Goal: Task Accomplishment & Management: Manage account settings

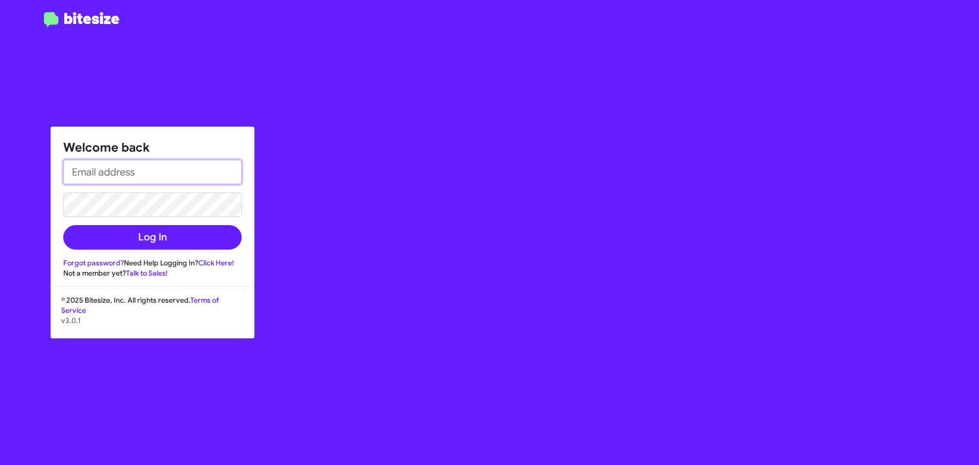
click at [159, 169] on input "email" at bounding box center [152, 172] width 179 height 24
type input "[EMAIL_ADDRESS][DOMAIN_NAME]"
click at [63, 225] on button "Log In" at bounding box center [152, 237] width 179 height 24
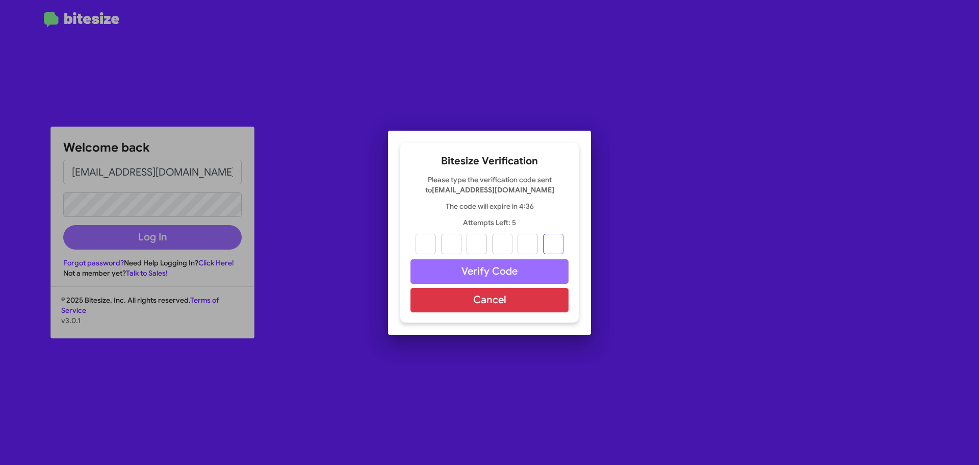
paste input "1"
type input "1"
type input "0"
type input "6"
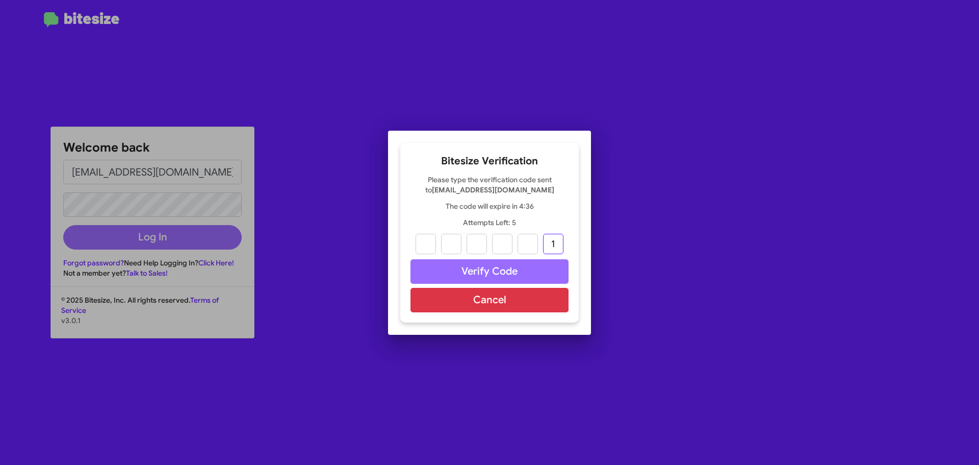
type input "6"
type input "4"
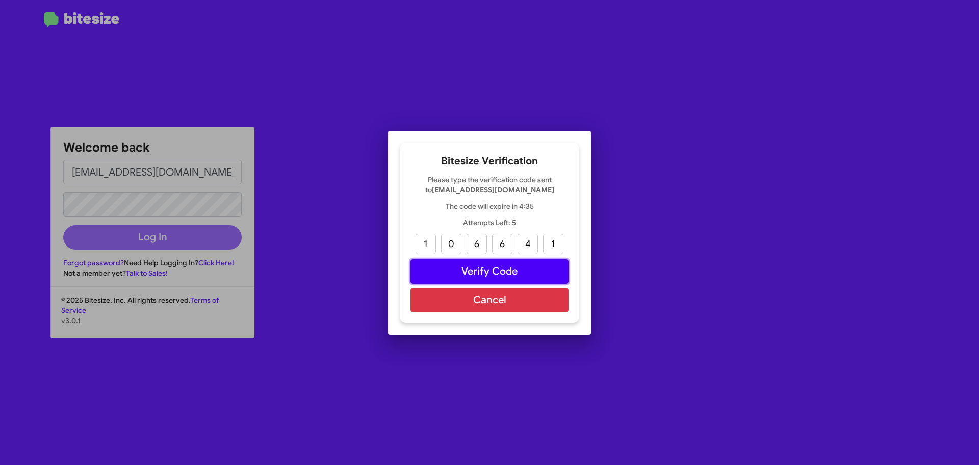
click at [463, 267] on button "Verify Code" at bounding box center [490, 271] width 158 height 24
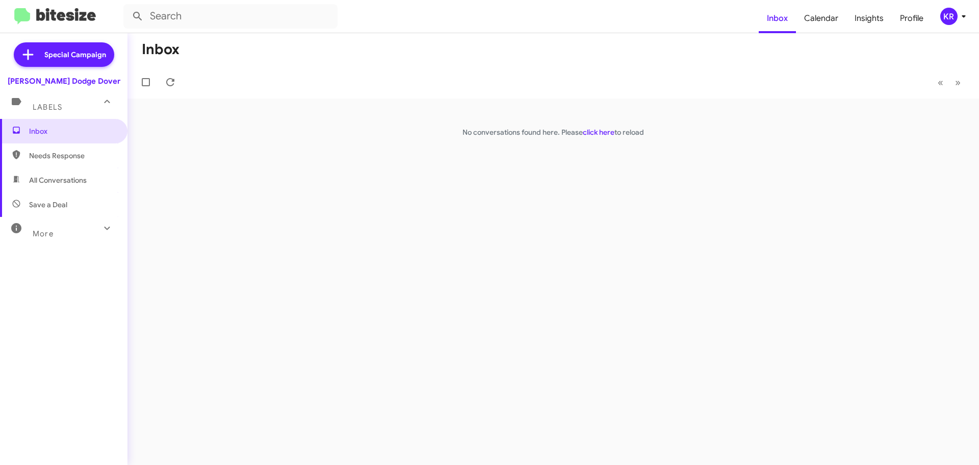
click at [38, 234] on span "More" at bounding box center [43, 233] width 21 height 9
click at [956, 17] on div "KR" at bounding box center [948, 16] width 17 height 17
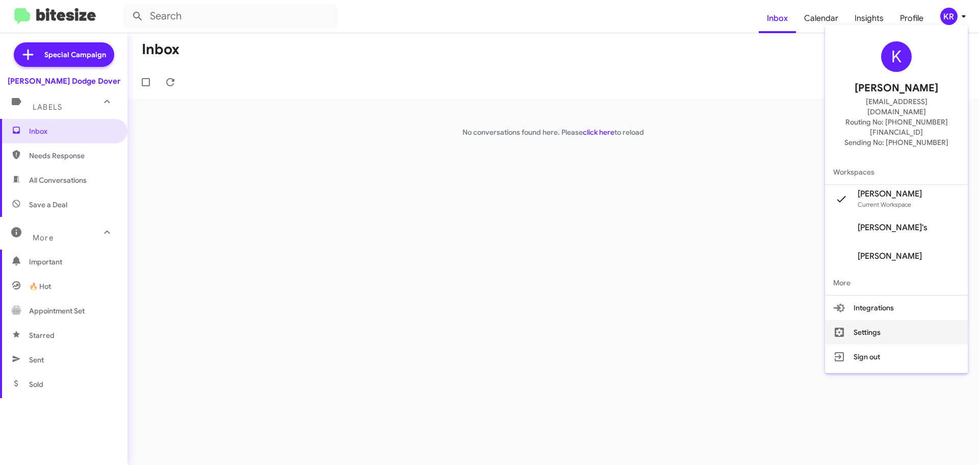
click at [899, 320] on button "Settings" at bounding box center [896, 332] width 143 height 24
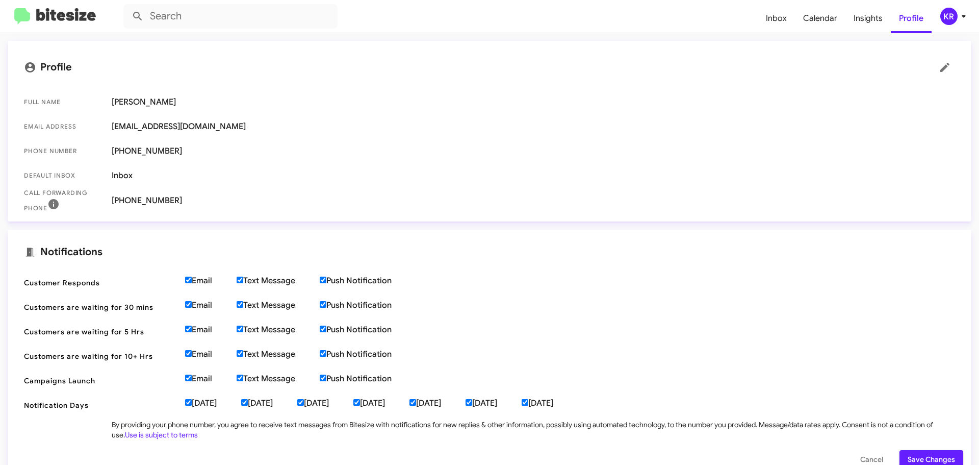
scroll to position [153, 0]
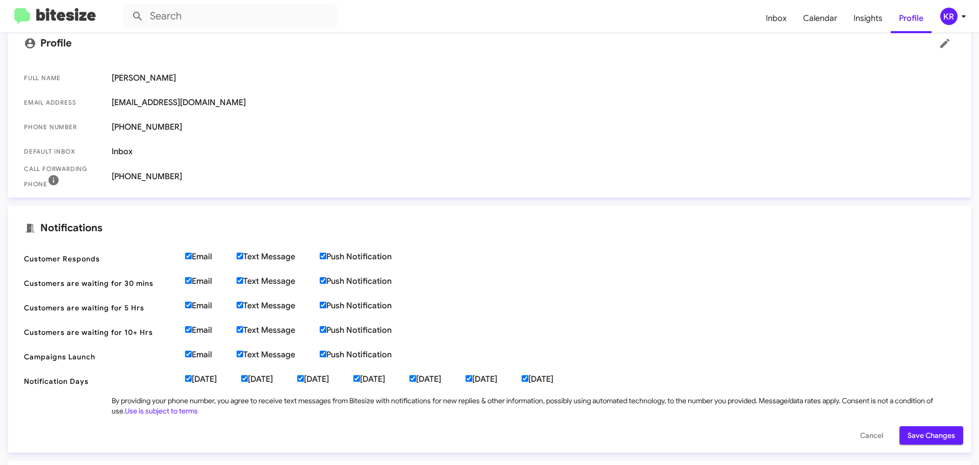
click at [241, 257] on input "Text Message" at bounding box center [240, 255] width 7 height 7
checkbox input "false"
click at [240, 279] on input "Text Message" at bounding box center [240, 280] width 7 height 7
checkbox input "false"
click at [241, 304] on input "Text Message" at bounding box center [240, 304] width 7 height 7
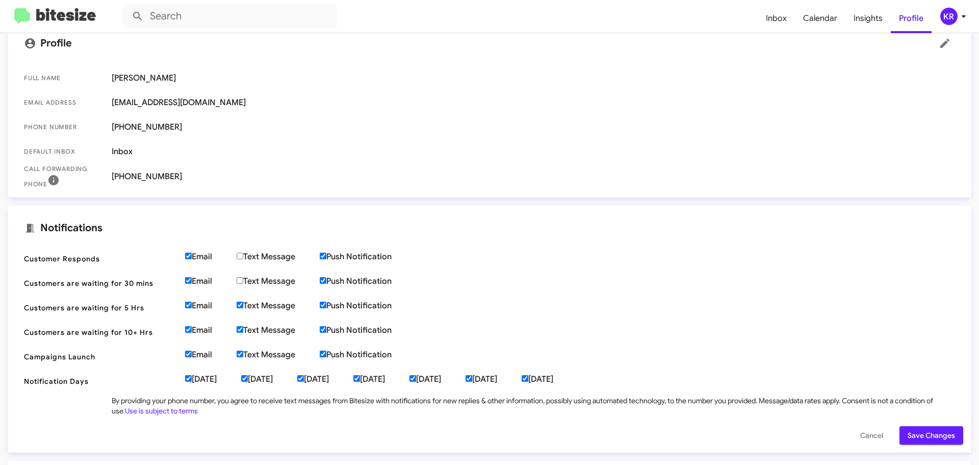
checkbox input "false"
click at [241, 331] on input "Text Message" at bounding box center [240, 329] width 7 height 7
checkbox input "false"
click at [246, 353] on label "Text Message" at bounding box center [278, 354] width 83 height 10
click at [243, 353] on input "Text Message" at bounding box center [240, 353] width 7 height 7
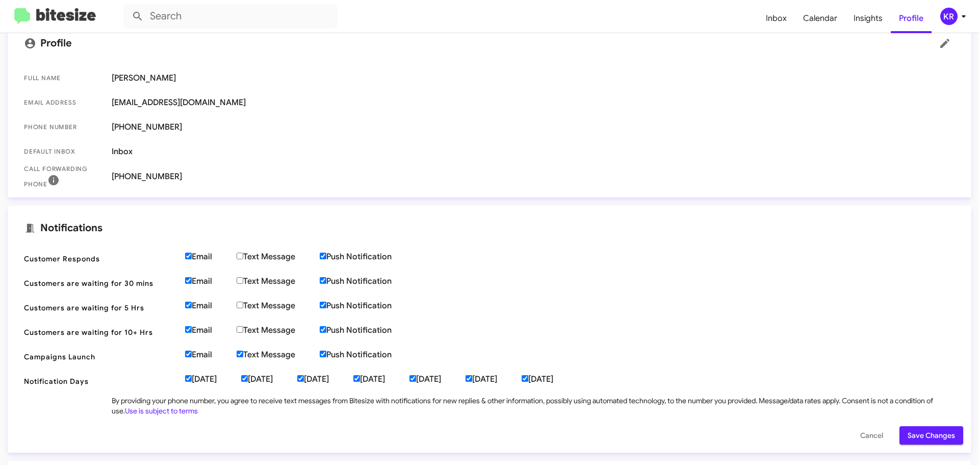
checkbox input "false"
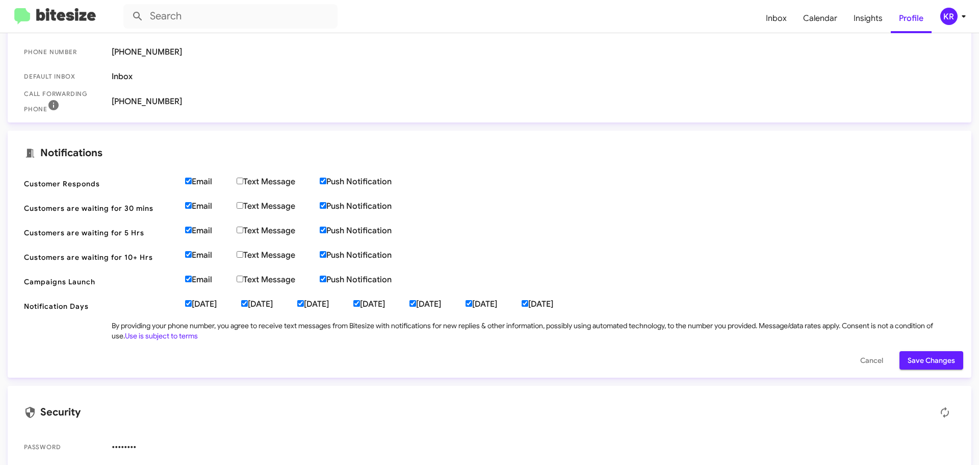
scroll to position [239, 0]
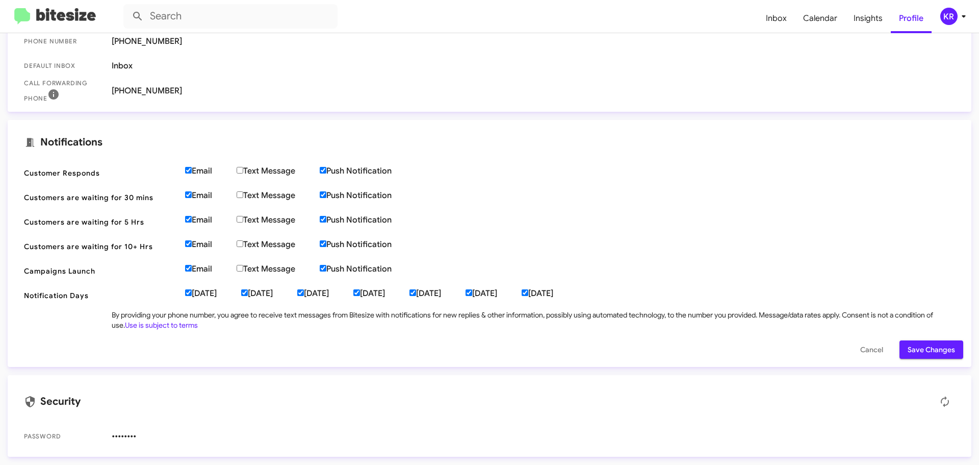
click at [919, 352] on span "Save Changes" at bounding box center [931, 349] width 47 height 18
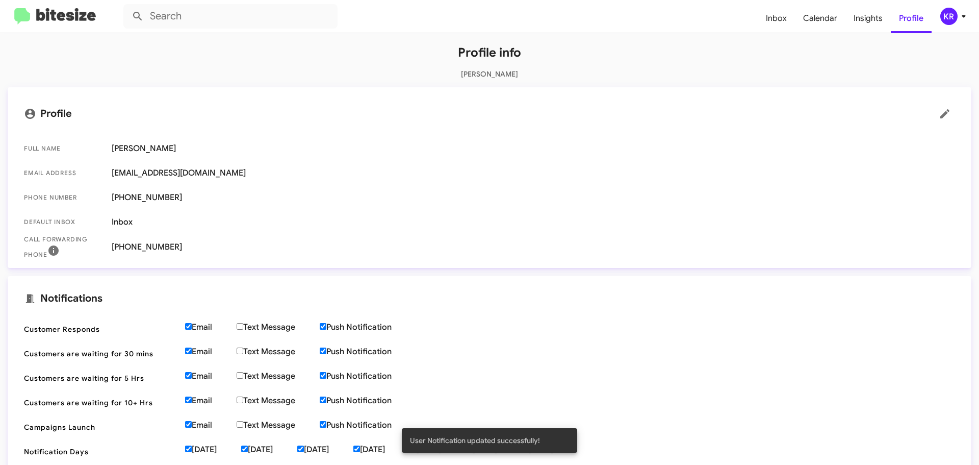
scroll to position [0, 0]
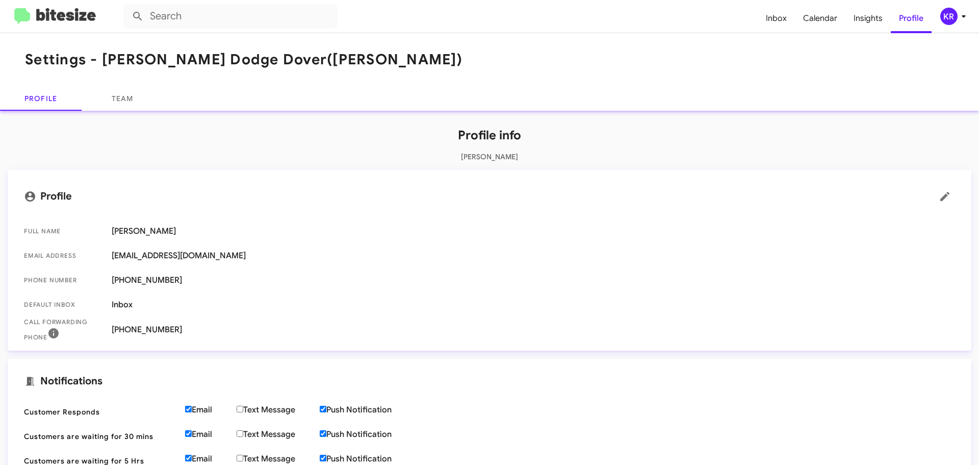
click at [36, 22] on img at bounding box center [55, 16] width 82 height 17
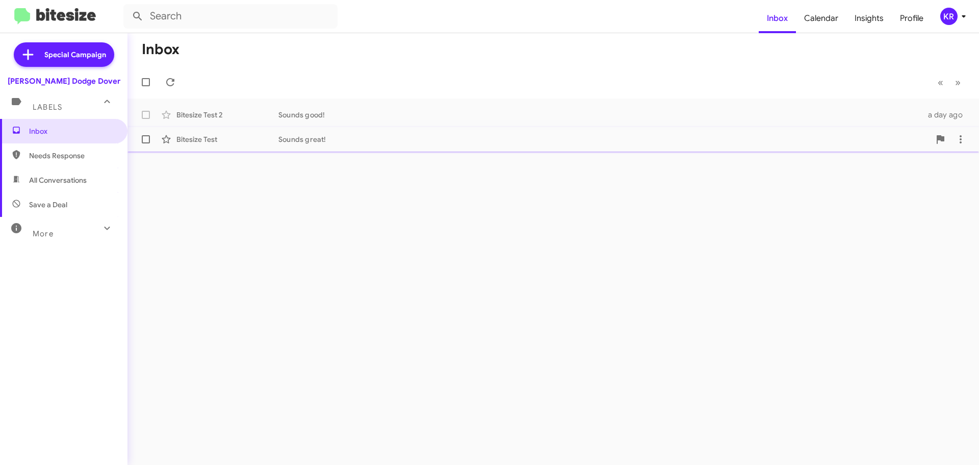
click at [283, 138] on div "Sounds great!" at bounding box center [604, 139] width 652 height 10
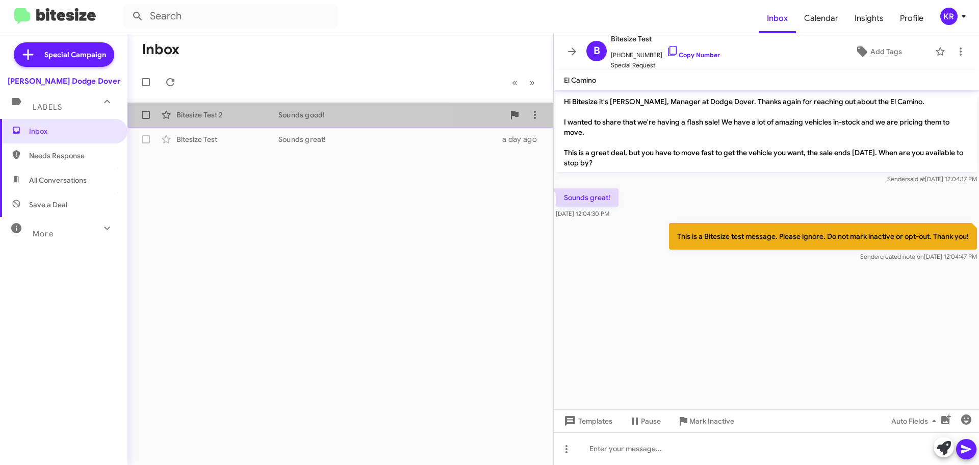
click at [243, 120] on div "Bitesize Test 2 Sounds good! a day ago" at bounding box center [341, 115] width 410 height 20
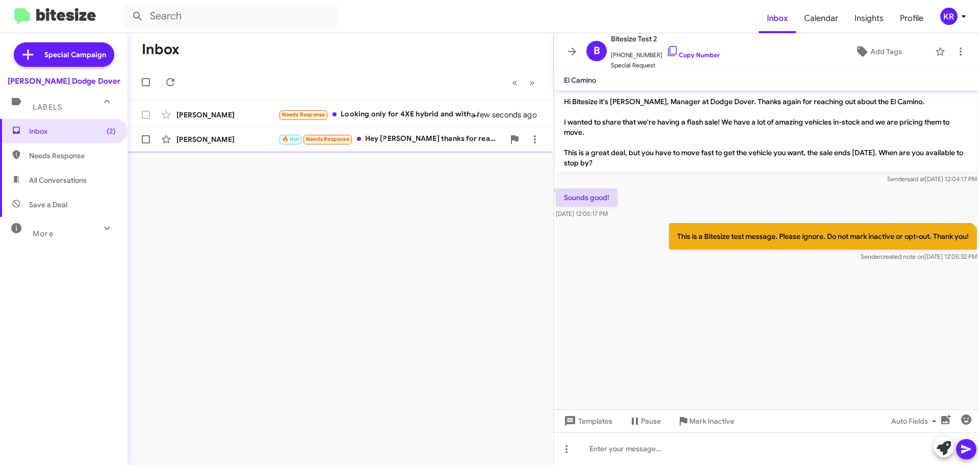
click at [401, 143] on div "🔥 Hot Needs Response Hey [PERSON_NAME] thanks for reaching out I'm meeting with…" at bounding box center [391, 139] width 226 height 12
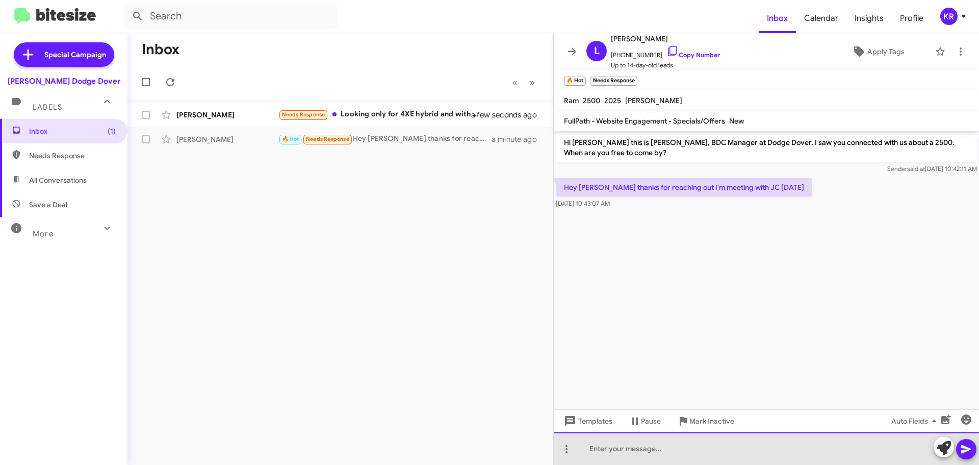
click at [720, 451] on div at bounding box center [766, 448] width 425 height 33
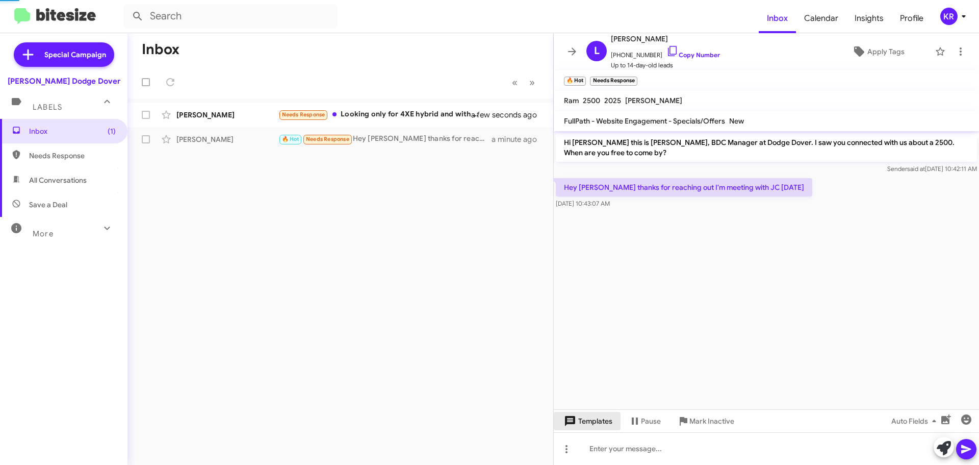
click at [580, 424] on span "Templates" at bounding box center [587, 421] width 50 height 18
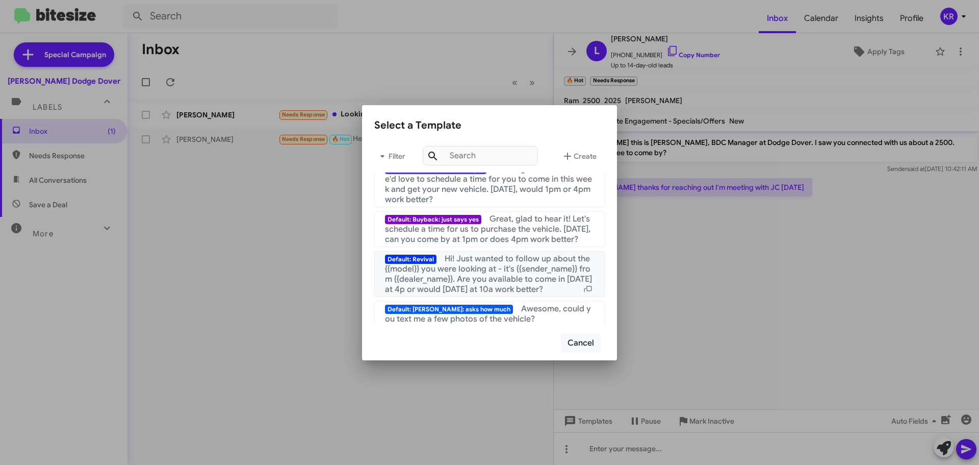
scroll to position [102, 0]
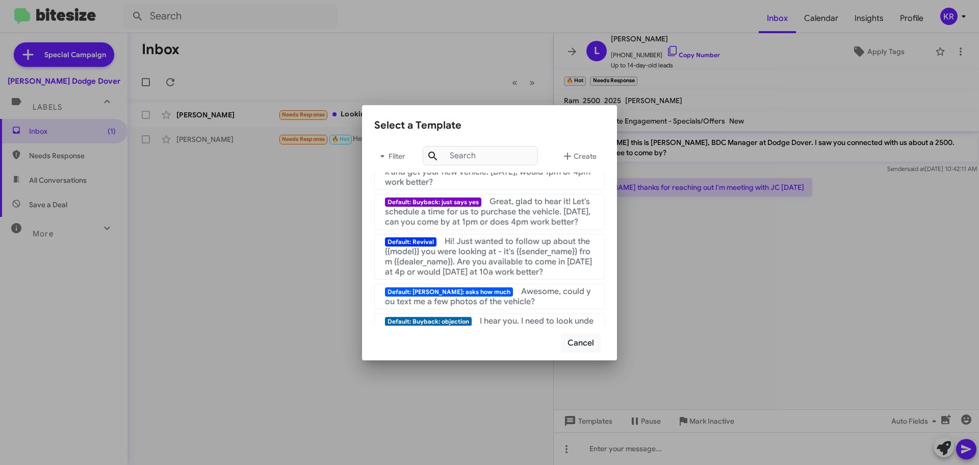
click at [700, 461] on div at bounding box center [489, 232] width 979 height 465
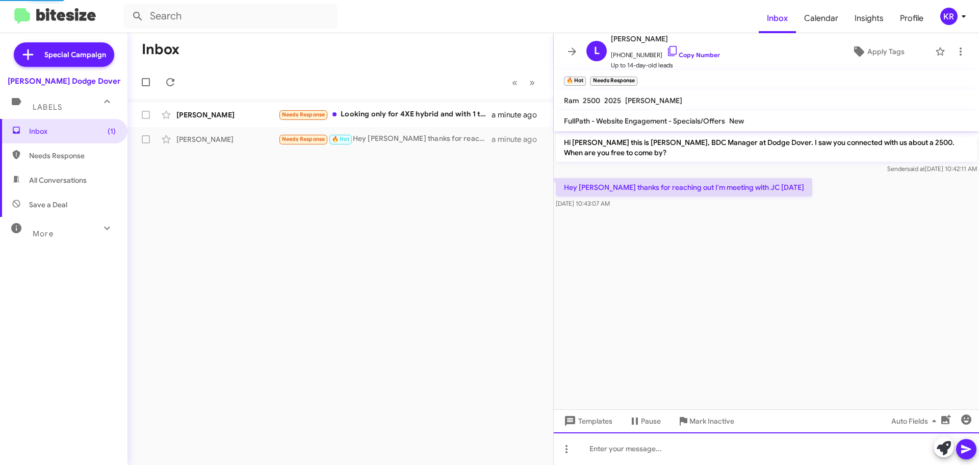
click at [698, 453] on div at bounding box center [766, 448] width 425 height 33
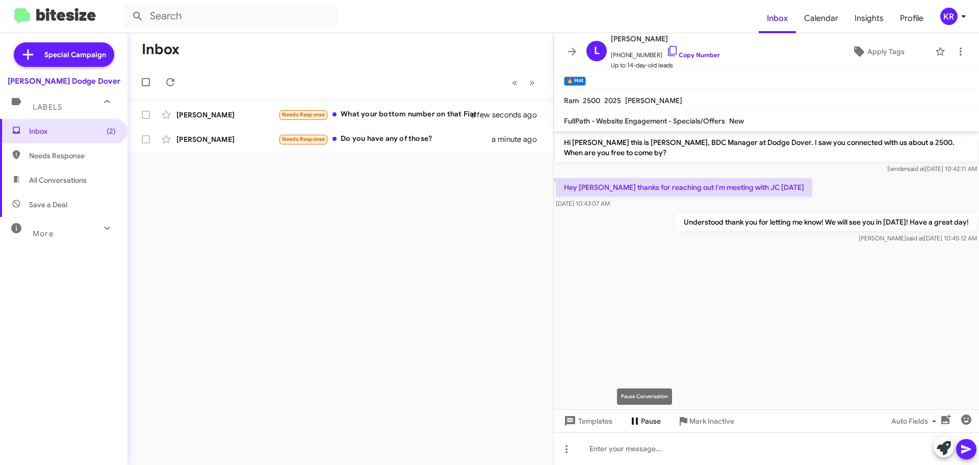
click at [651, 423] on span "Pause" at bounding box center [651, 421] width 20 height 18
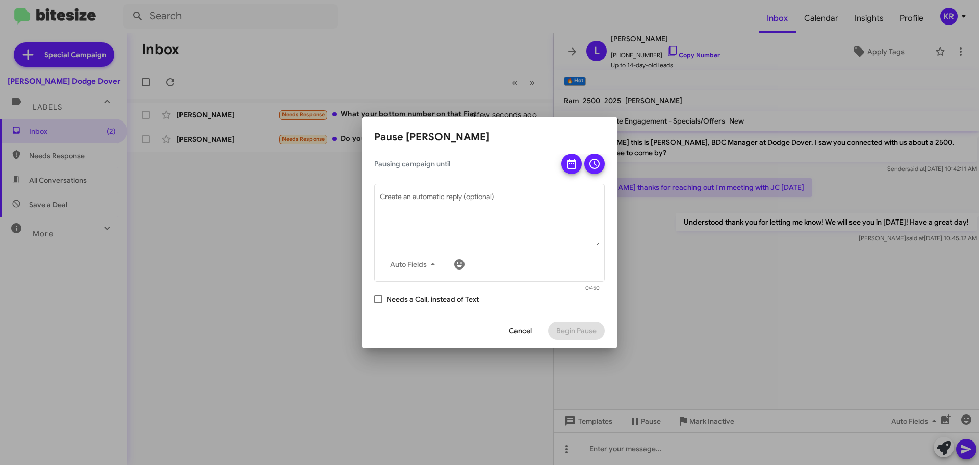
click at [525, 329] on span "Cancel" at bounding box center [520, 330] width 23 height 18
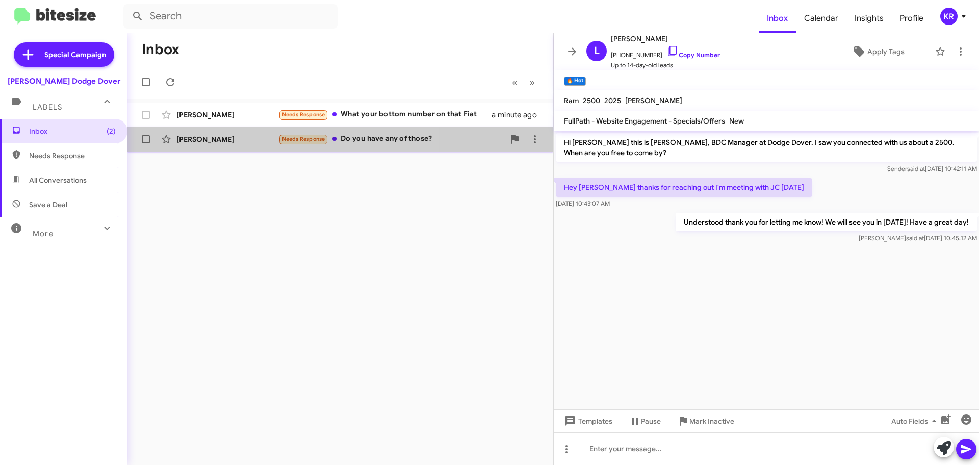
click at [237, 136] on div "[PERSON_NAME]" at bounding box center [227, 139] width 102 height 10
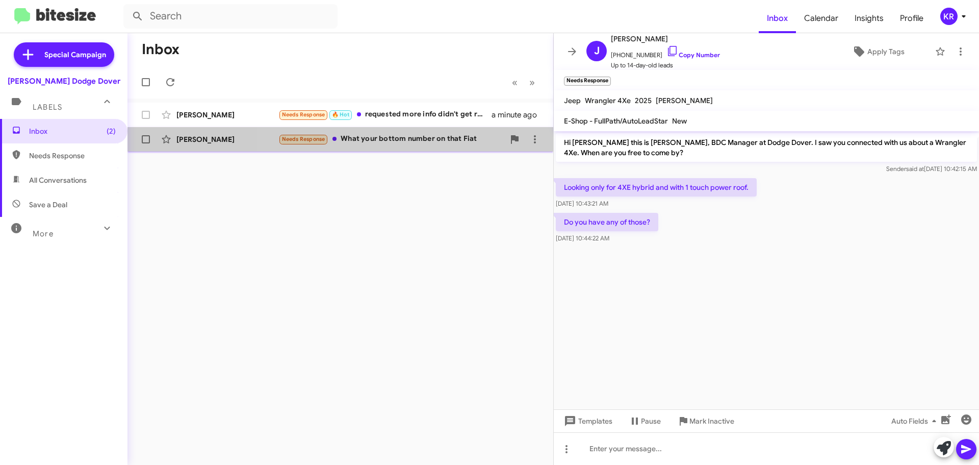
click at [406, 141] on div "Needs Response What your bottom number on that Fiat" at bounding box center [391, 139] width 226 height 12
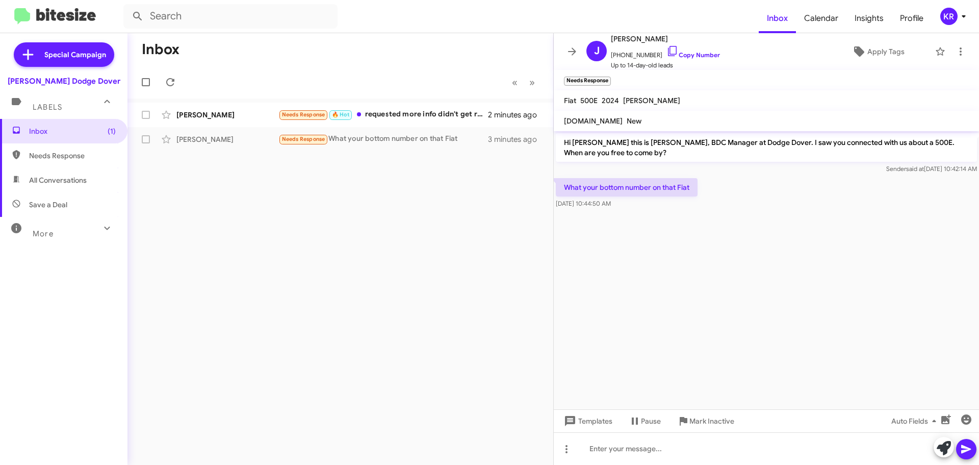
click at [55, 177] on span "All Conversations" at bounding box center [58, 180] width 58 height 10
type input "in:all-conversations"
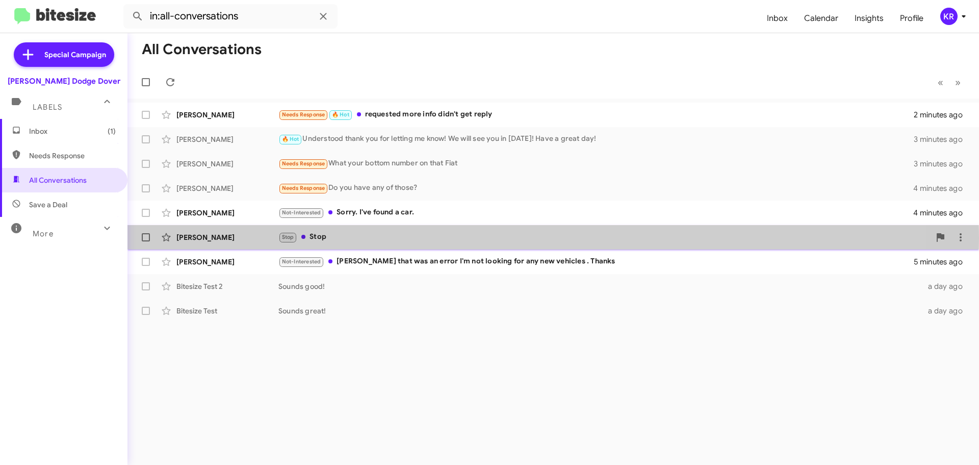
click at [370, 238] on div "Stop Stop" at bounding box center [604, 237] width 652 height 12
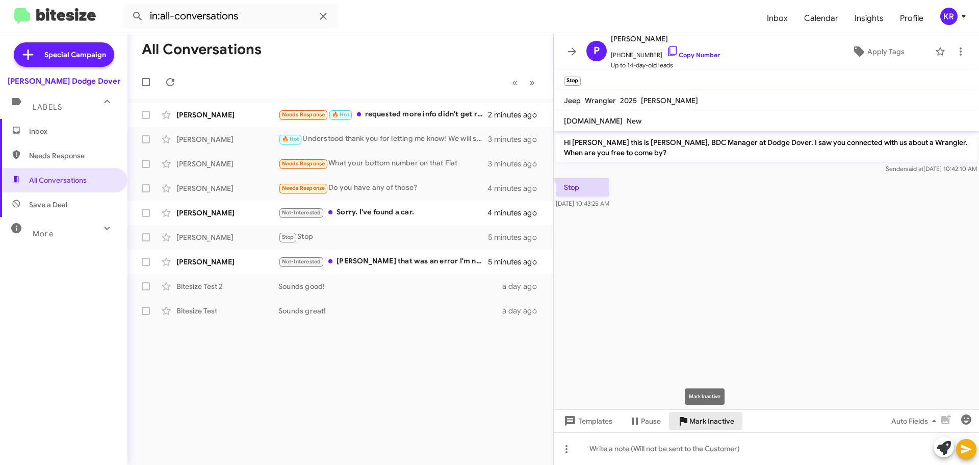
click at [692, 419] on span "Mark Inactive" at bounding box center [712, 421] width 45 height 18
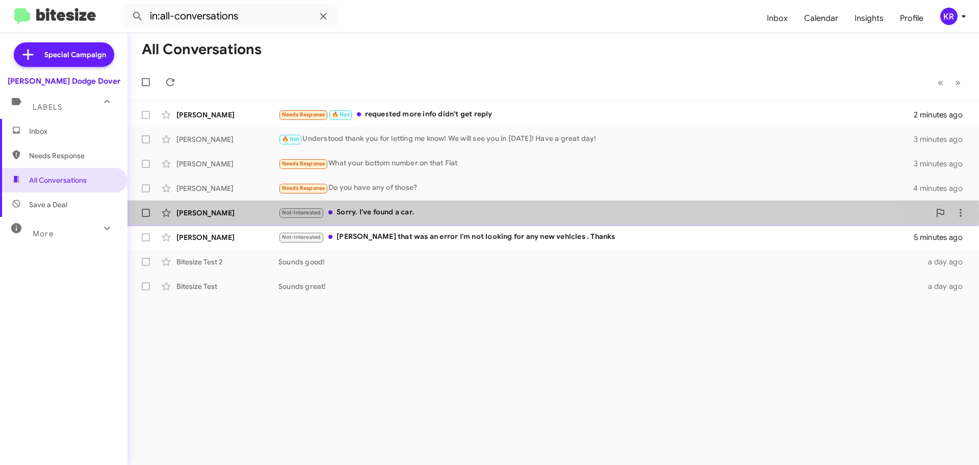
click at [422, 214] on div "Not-Interested Sorry. I've found a car." at bounding box center [604, 213] width 652 height 12
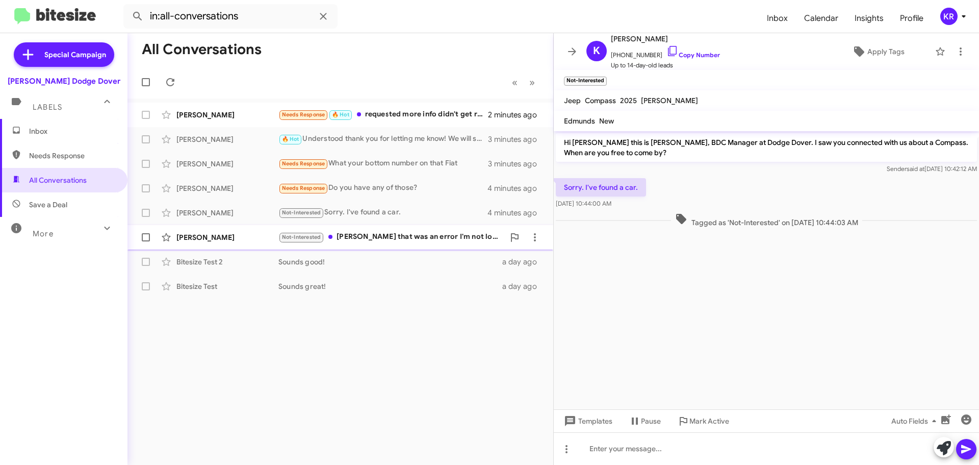
click at [393, 242] on div "Not-Interested [PERSON_NAME] that was an error I'm not looking for any new vehi…" at bounding box center [391, 237] width 226 height 12
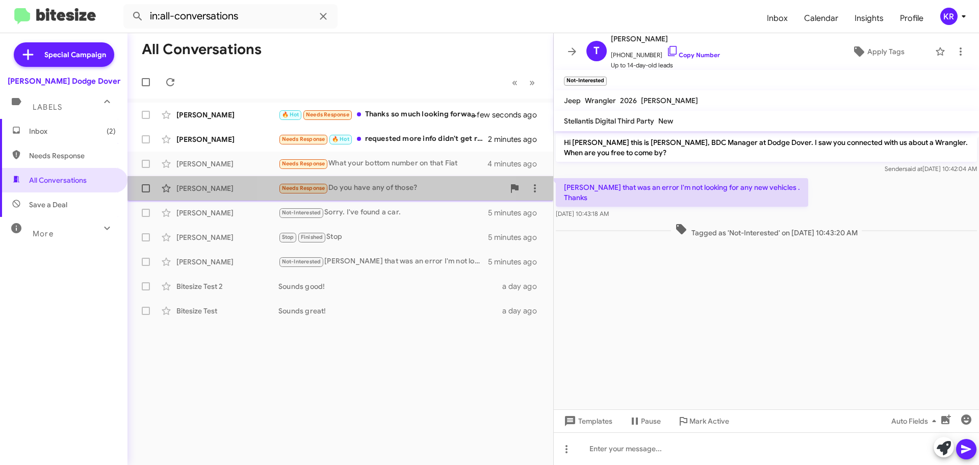
click at [367, 191] on div "Needs Response Do you have any of those?" at bounding box center [391, 188] width 226 height 12
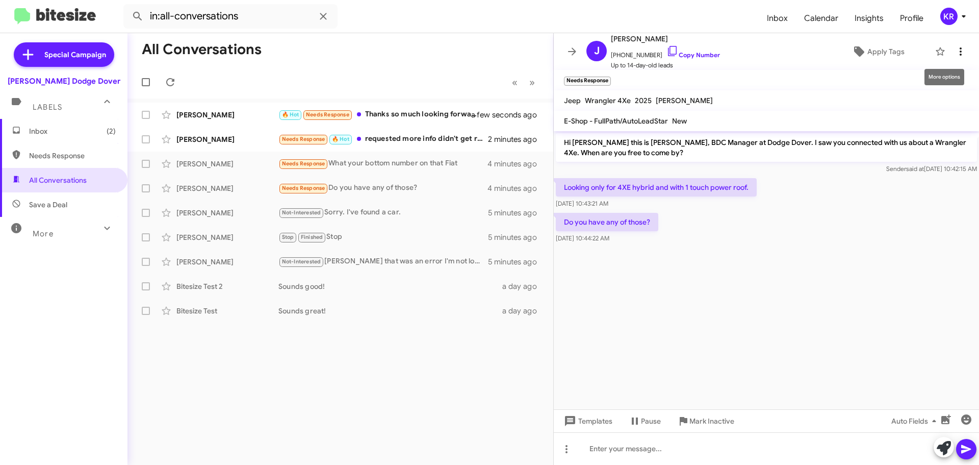
click at [955, 47] on icon at bounding box center [961, 51] width 12 height 12
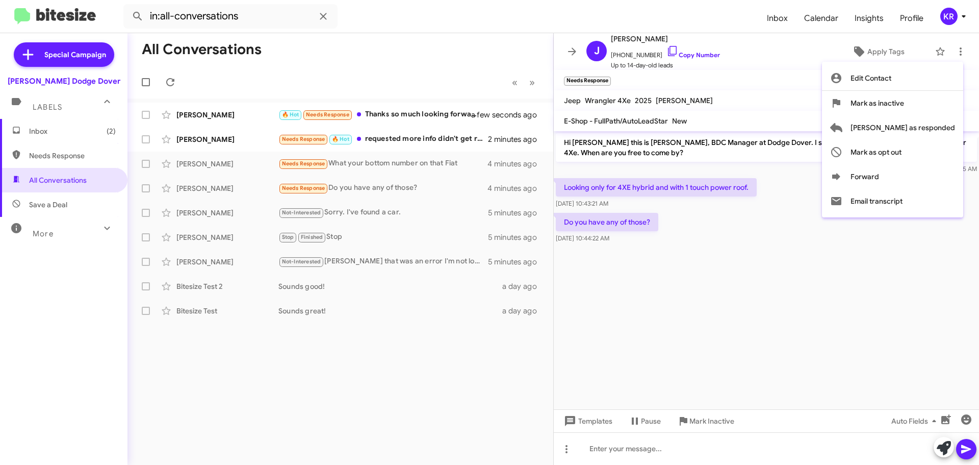
click at [954, 49] on div at bounding box center [489, 232] width 979 height 465
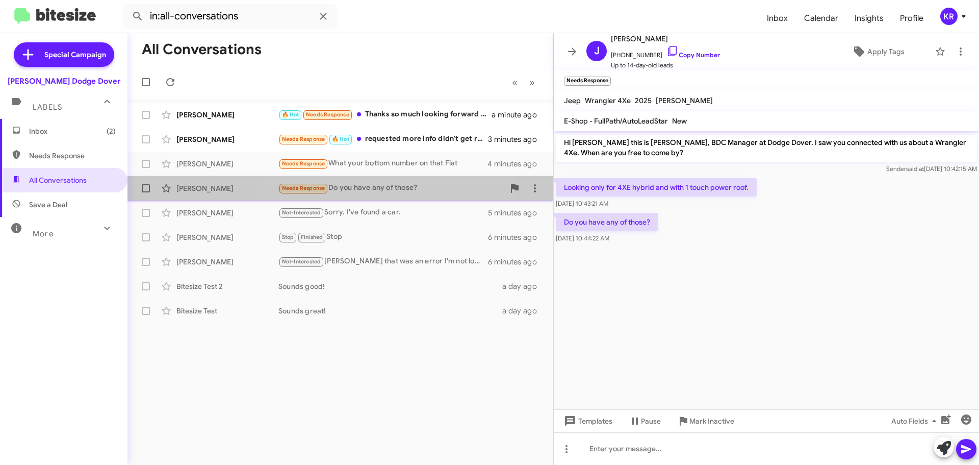
click at [380, 186] on div "Needs Response Do you have any of those?" at bounding box center [391, 188] width 226 height 12
drag, startPoint x: 370, startPoint y: 187, endPoint x: 356, endPoint y: 192, distance: 14.5
click at [356, 192] on div "Needs Response Do you have any of those?" at bounding box center [391, 188] width 226 height 12
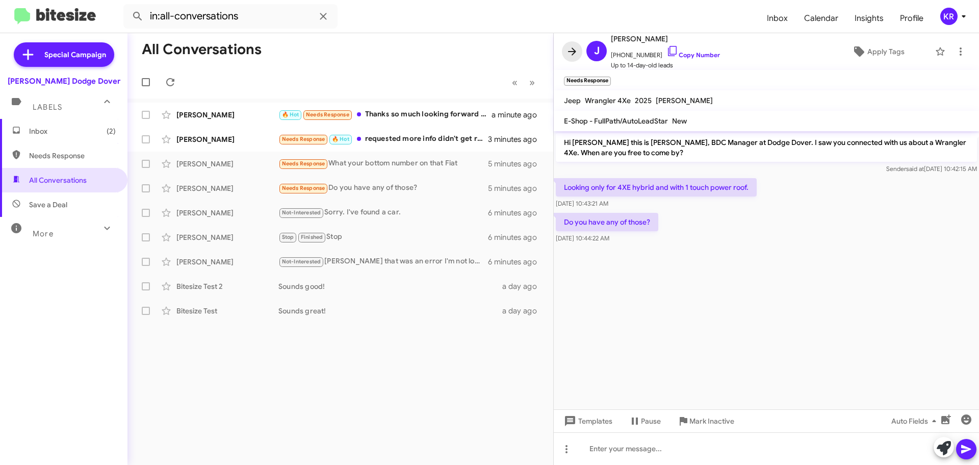
click at [568, 51] on icon at bounding box center [572, 51] width 12 height 12
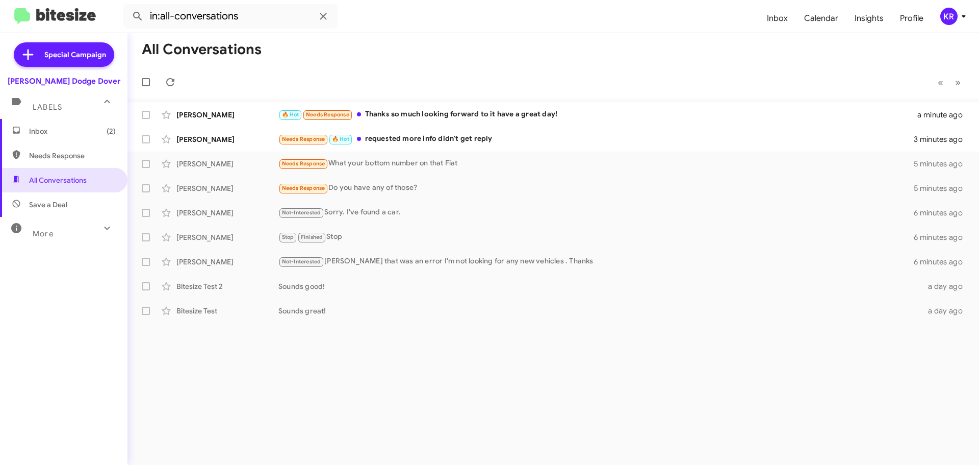
click at [72, 227] on div "More" at bounding box center [53, 229] width 91 height 19
click at [74, 184] on span "All Conversations" at bounding box center [58, 180] width 58 height 10
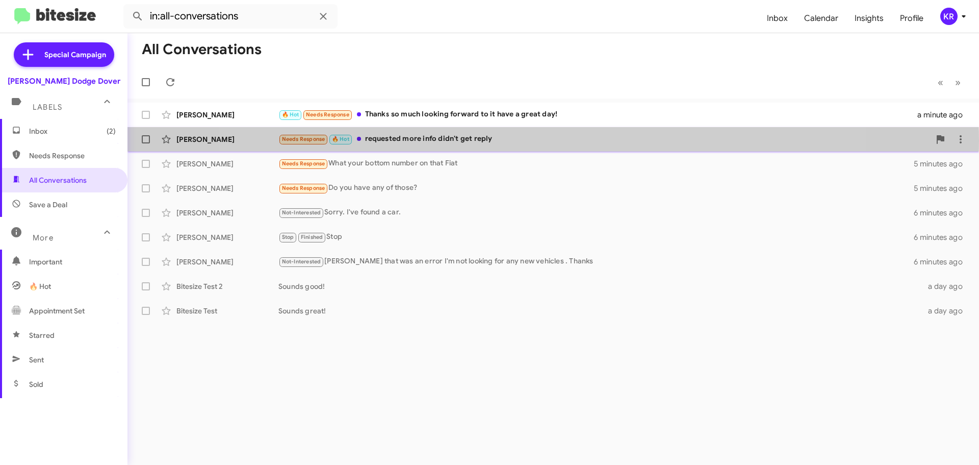
click at [534, 140] on div "Needs Response 🔥 Hot requested more info didn't get reply" at bounding box center [604, 139] width 652 height 12
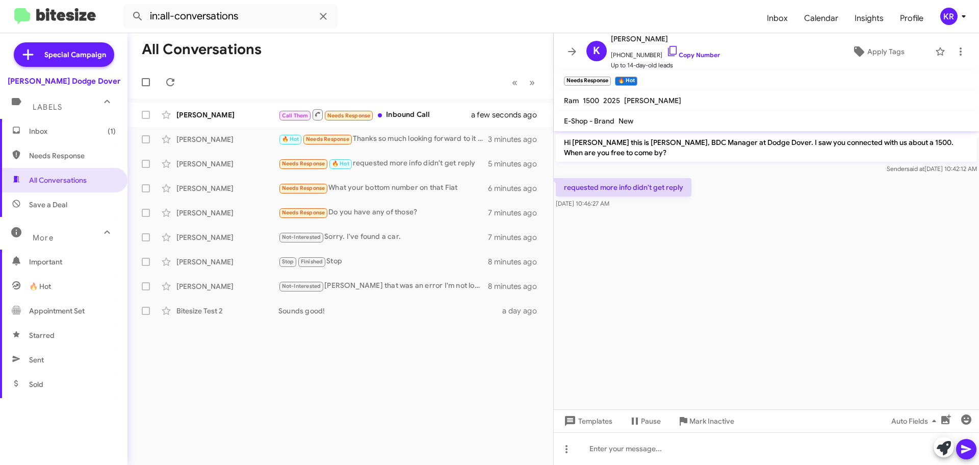
click at [956, 17] on div "KR" at bounding box center [948, 16] width 17 height 17
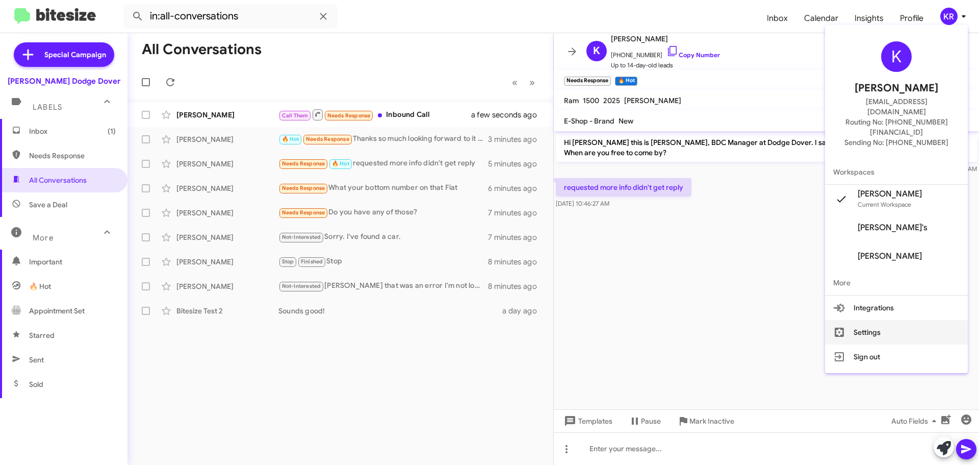
click at [900, 320] on button "Settings" at bounding box center [896, 332] width 143 height 24
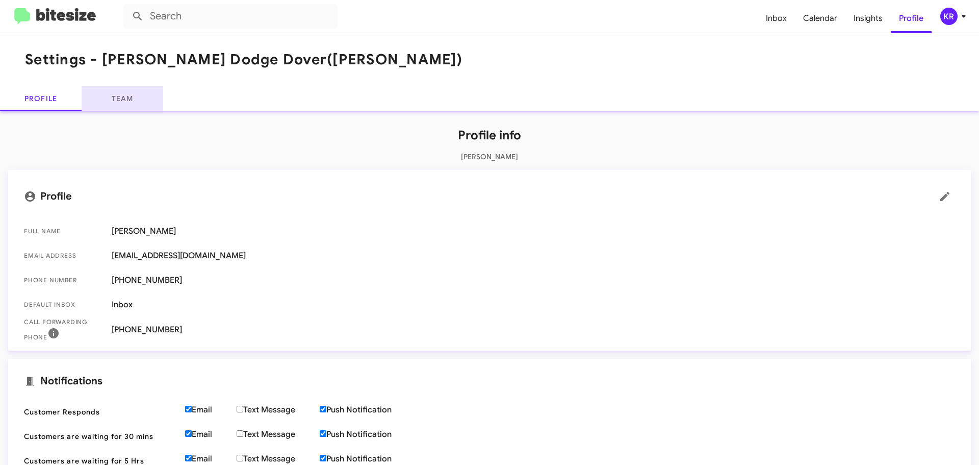
click at [124, 104] on link "Team" at bounding box center [123, 98] width 82 height 24
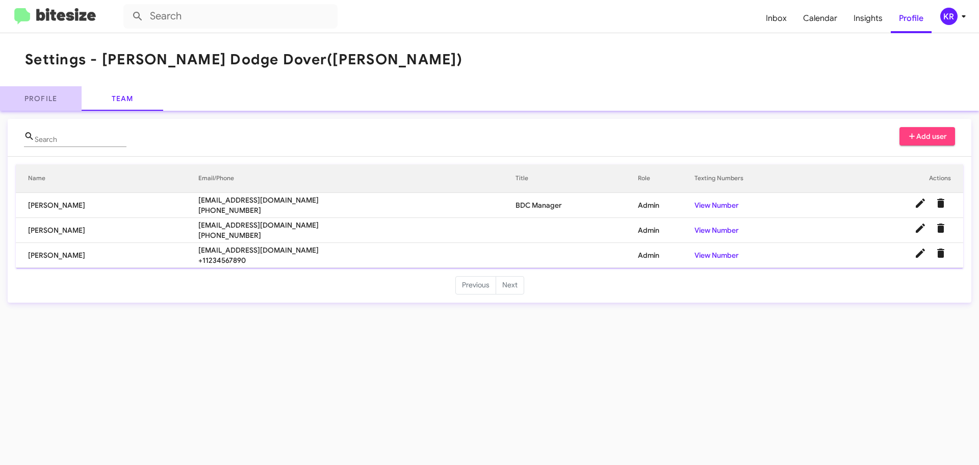
click at [22, 99] on link "Profile" at bounding box center [41, 98] width 82 height 24
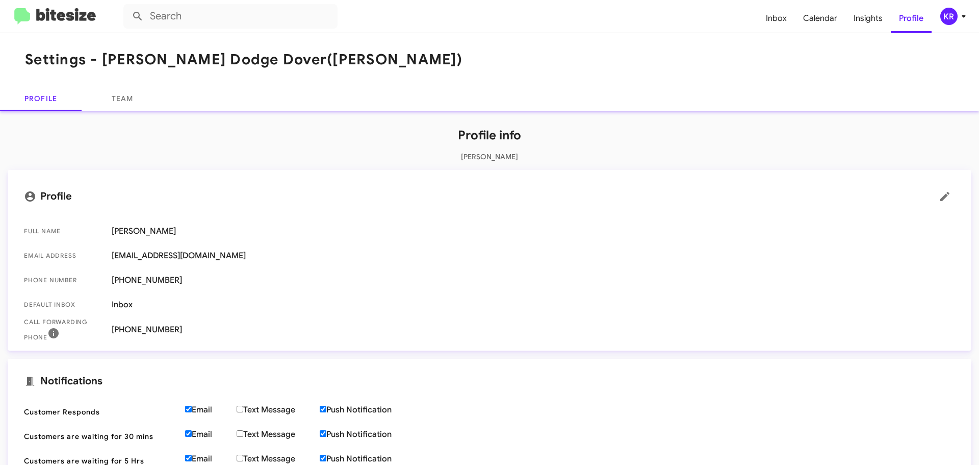
click at [48, 11] on img at bounding box center [55, 16] width 82 height 17
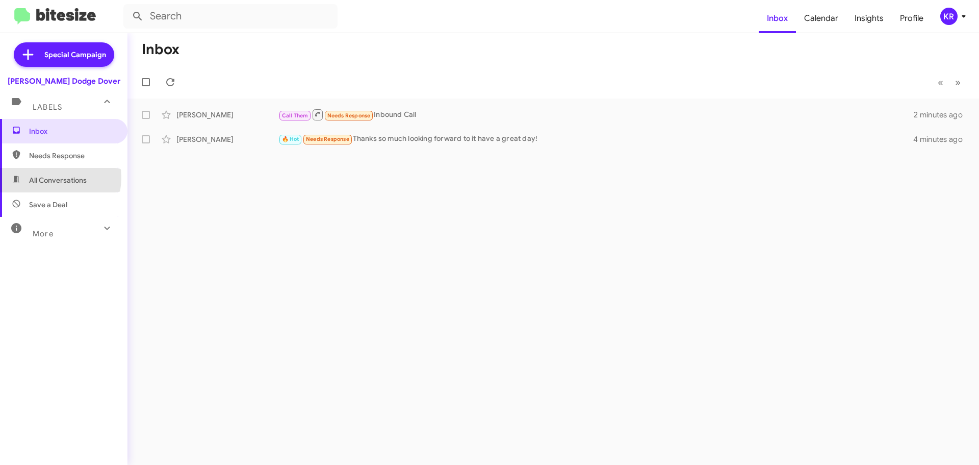
click at [49, 177] on span "All Conversations" at bounding box center [58, 180] width 58 height 10
type input "in:all-conversations"
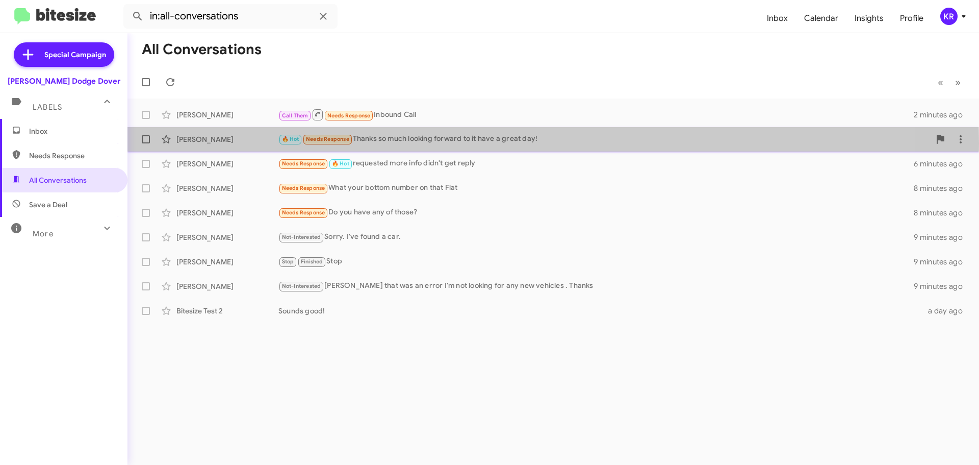
click at [429, 143] on div "🔥 Hot Needs Response Thanks so much looking forward to it have a great day!" at bounding box center [604, 139] width 652 height 12
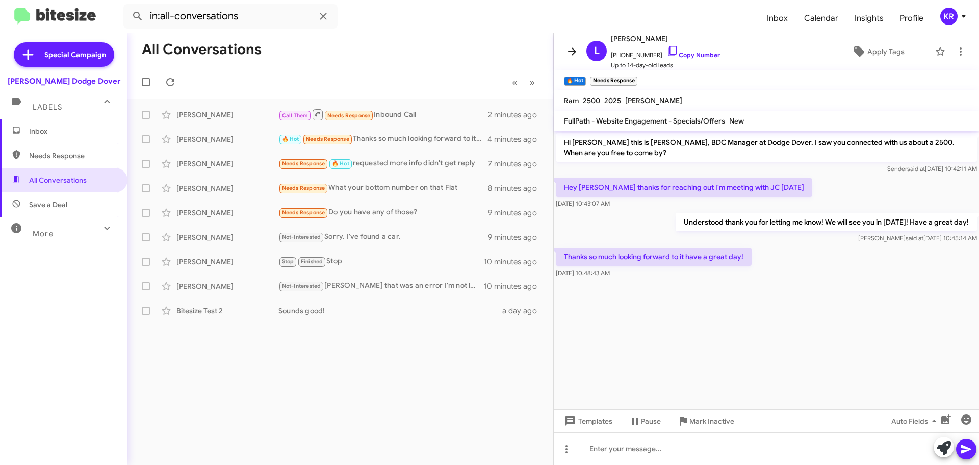
click at [574, 49] on icon at bounding box center [572, 51] width 12 height 12
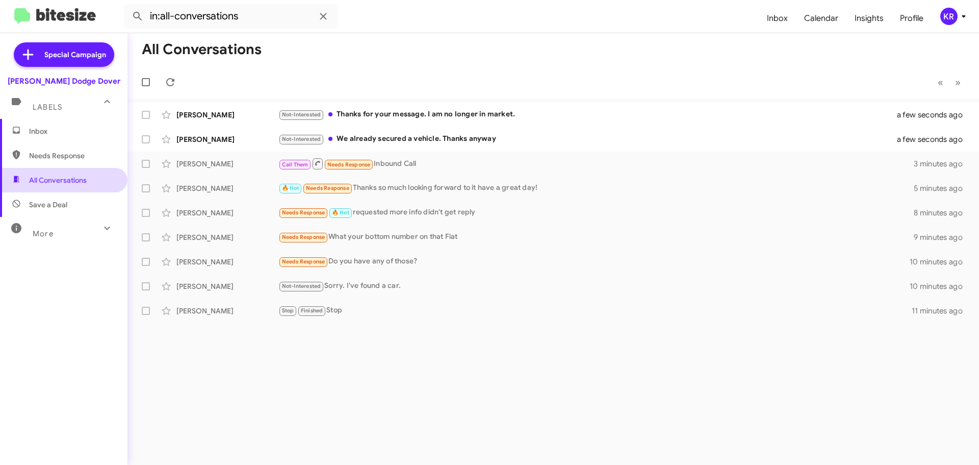
click at [70, 179] on span "All Conversations" at bounding box center [58, 180] width 58 height 10
click at [174, 87] on icon at bounding box center [170, 82] width 12 height 12
click at [460, 241] on div "Needs Response What your bottom number on that Fiat" at bounding box center [604, 237] width 652 height 12
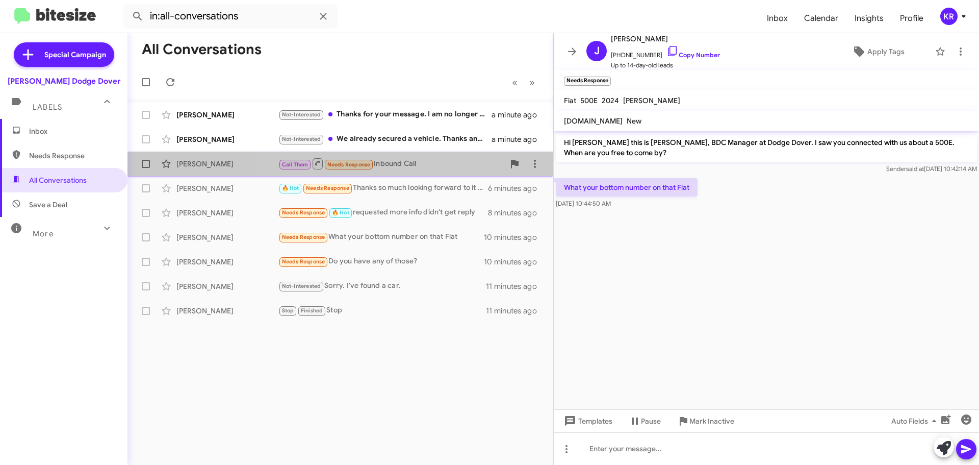
click at [420, 166] on div "Call Them Needs Response Inbound Call" at bounding box center [391, 163] width 226 height 13
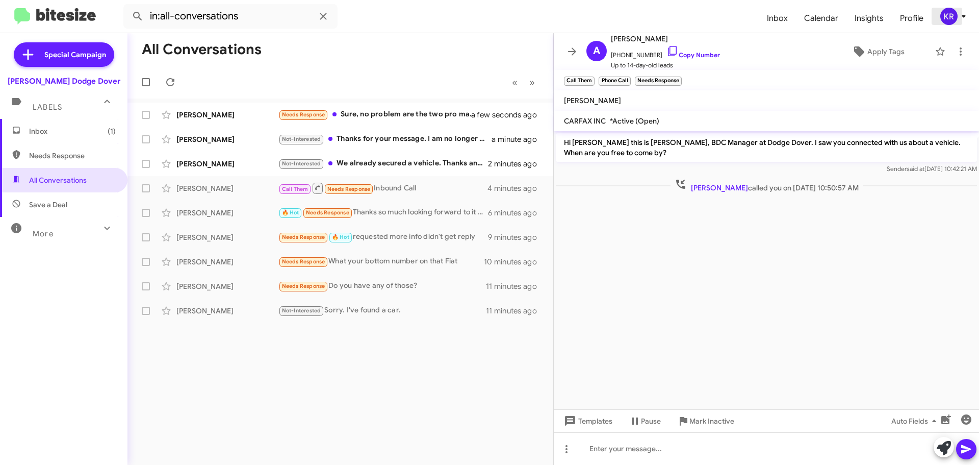
click at [949, 16] on div "KR" at bounding box center [948, 16] width 17 height 17
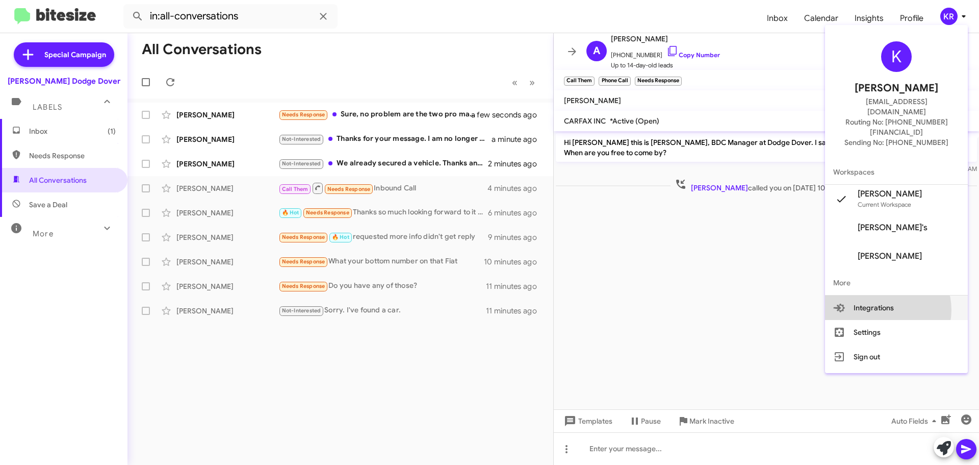
click at [904, 295] on button "Integrations" at bounding box center [896, 307] width 143 height 24
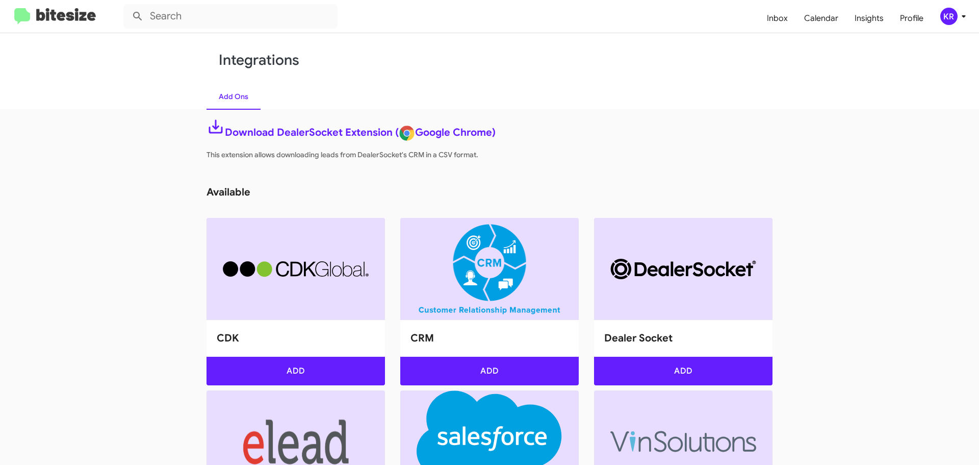
type input "in:all-conversations"
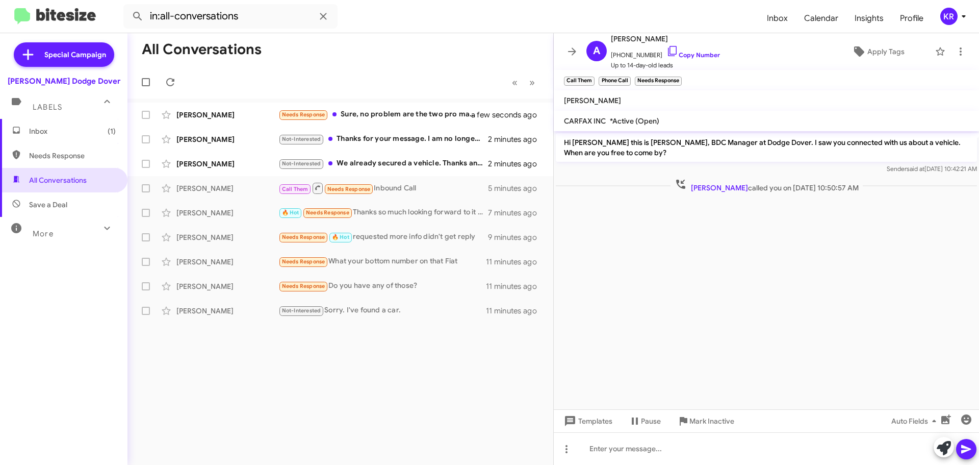
click at [38, 235] on span "More" at bounding box center [43, 233] width 21 height 9
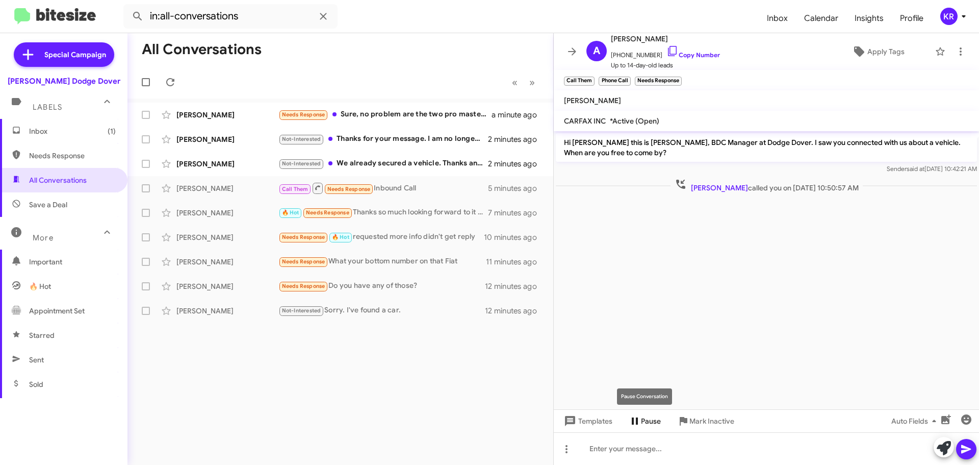
click at [657, 420] on span "Pause" at bounding box center [651, 421] width 20 height 18
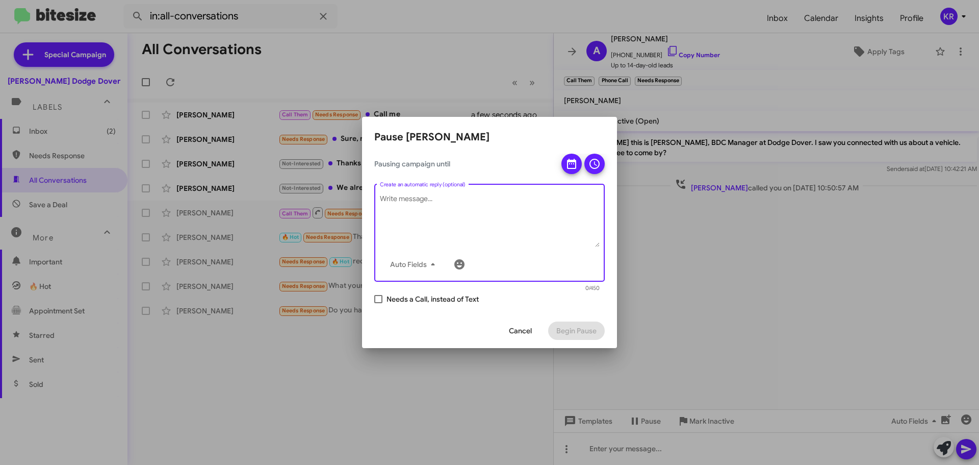
click at [452, 218] on textarea "Create an automatic reply (optional)" at bounding box center [490, 220] width 220 height 53
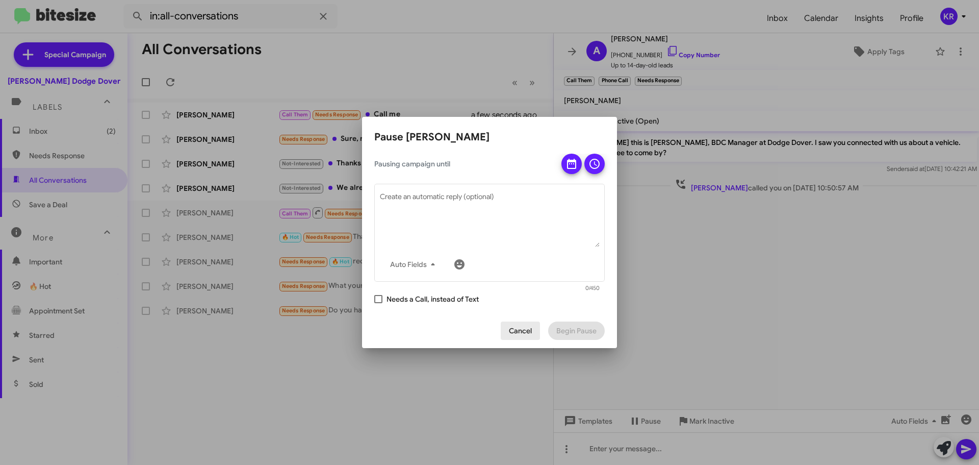
click at [520, 331] on span "Cancel" at bounding box center [520, 330] width 23 height 18
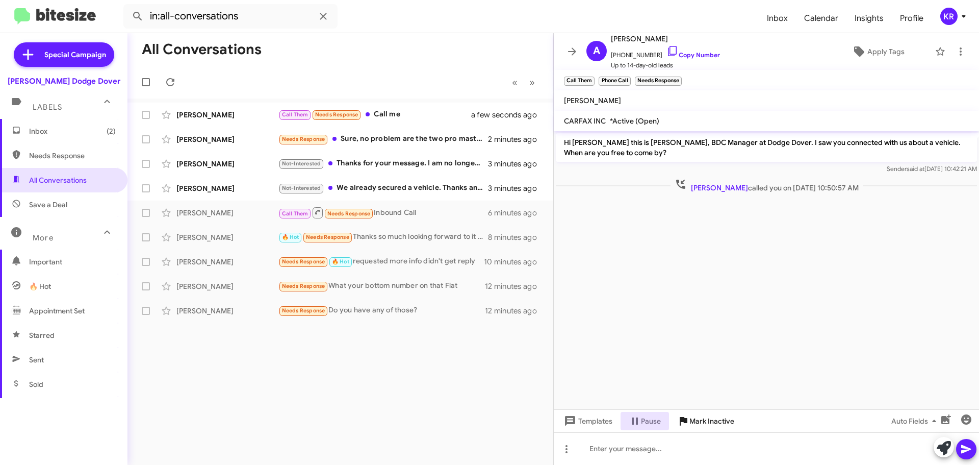
click at [708, 423] on span "Mark Inactive" at bounding box center [712, 421] width 45 height 18
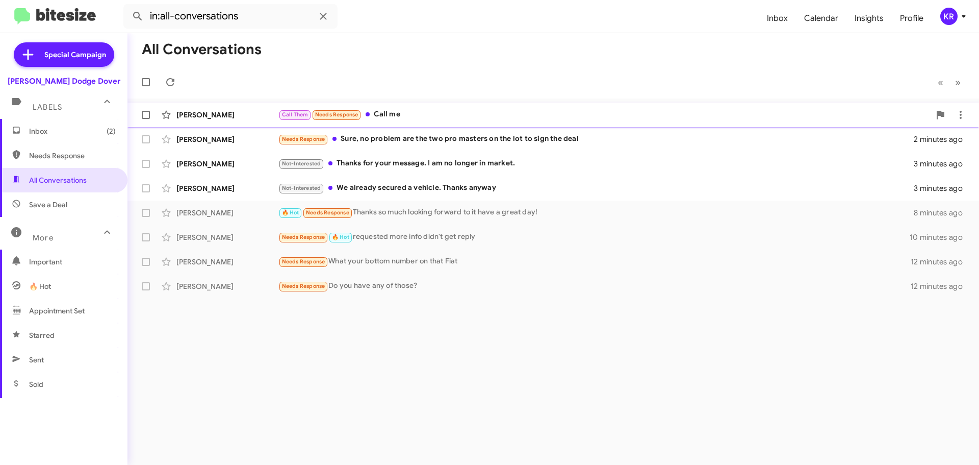
click at [402, 116] on div "Call Them Needs Response Call me" at bounding box center [604, 115] width 652 height 12
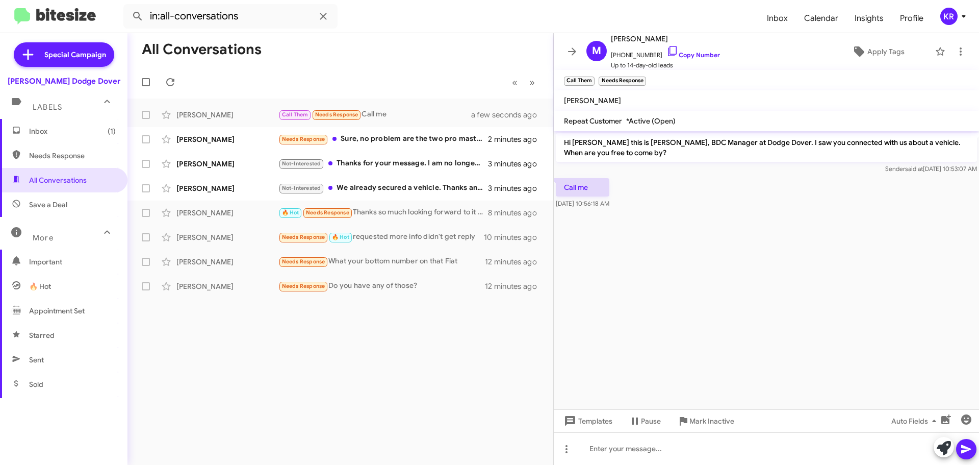
click at [947, 16] on div "KR" at bounding box center [948, 16] width 17 height 17
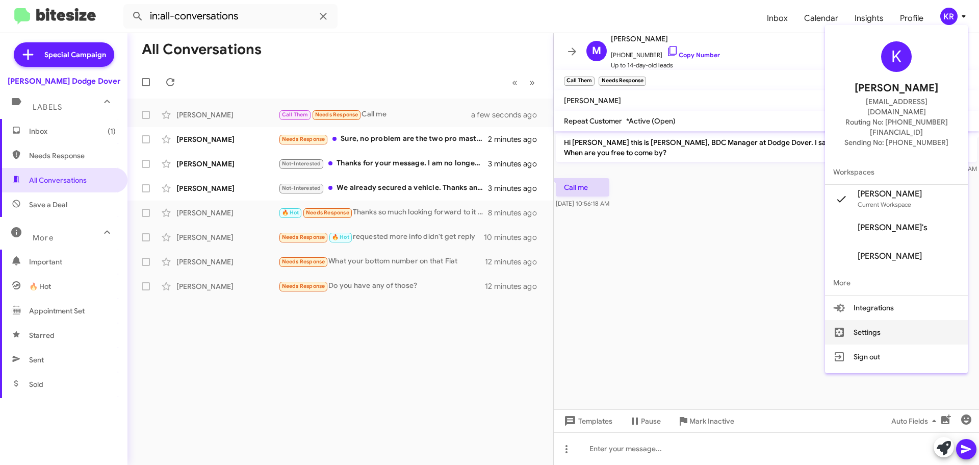
click at [901, 320] on button "Settings" at bounding box center [896, 332] width 143 height 24
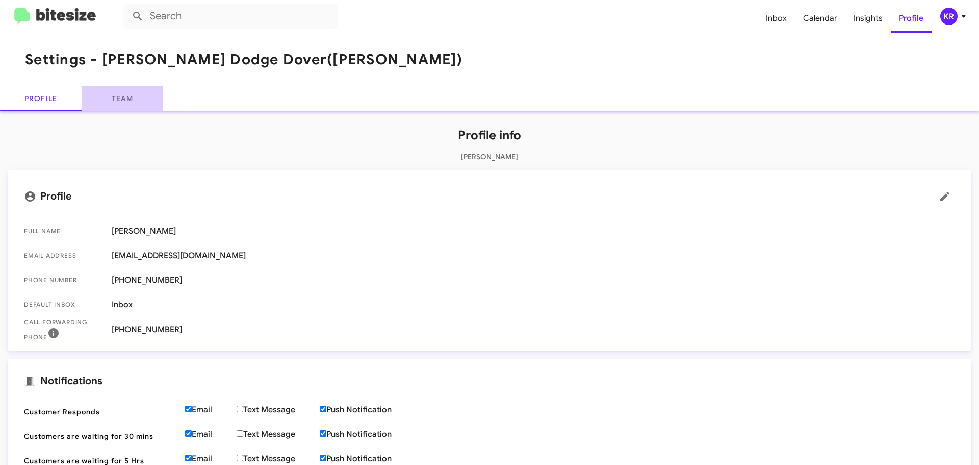
click at [119, 94] on link "Team" at bounding box center [123, 98] width 82 height 24
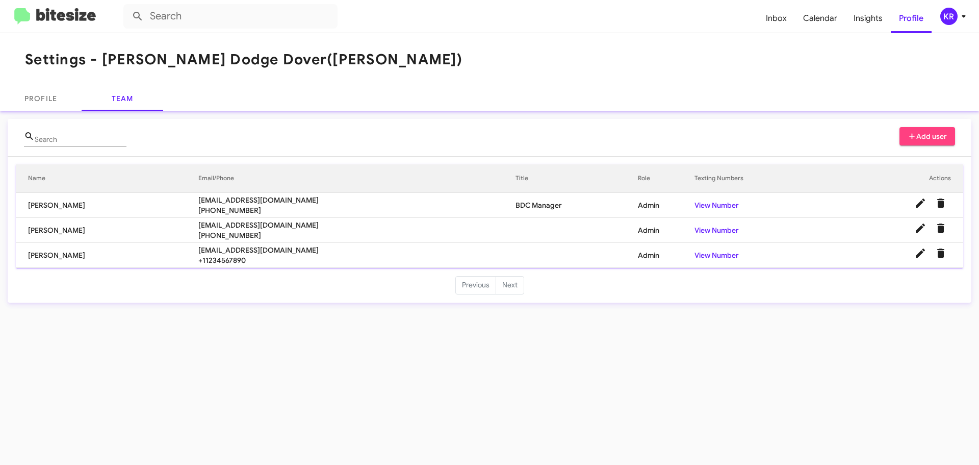
click at [521, 286] on li "Next" at bounding box center [510, 285] width 28 height 18
click at [517, 286] on li "Next" at bounding box center [510, 285] width 28 height 18
click at [34, 92] on link "Profile" at bounding box center [41, 98] width 82 height 24
